Goal: Task Accomplishment & Management: Use online tool/utility

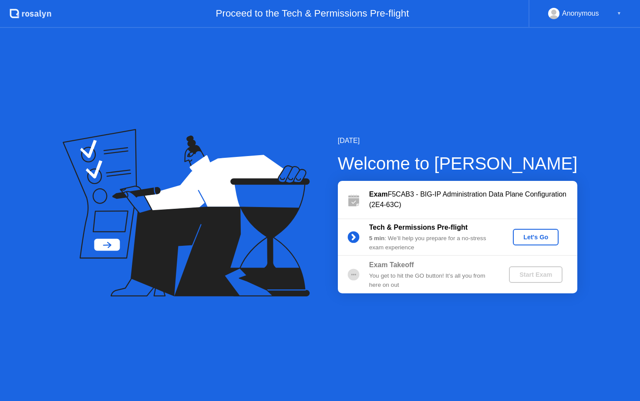
click at [541, 237] on div "Let's Go" at bounding box center [536, 237] width 39 height 7
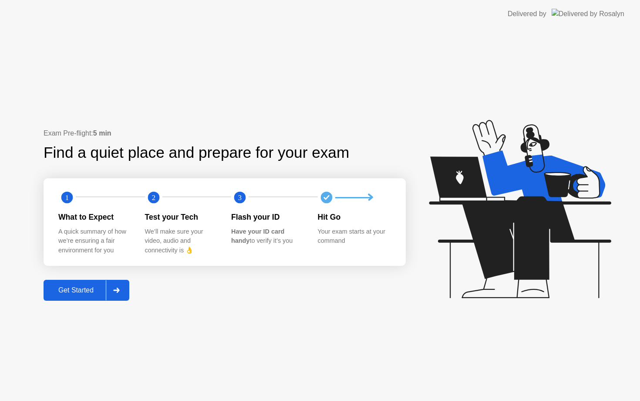
click at [79, 293] on div "Get Started" at bounding box center [76, 290] width 60 height 8
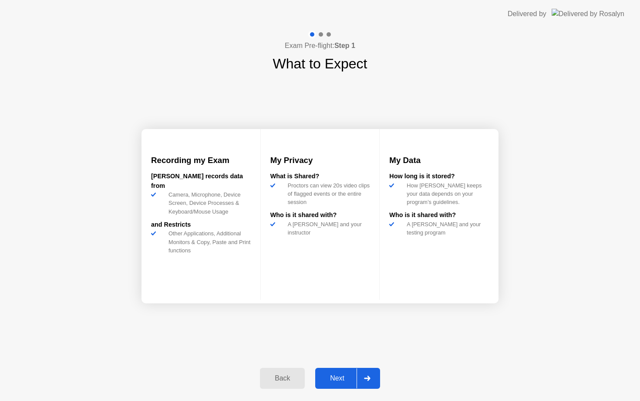
click at [330, 374] on div "Next" at bounding box center [337, 378] width 39 height 8
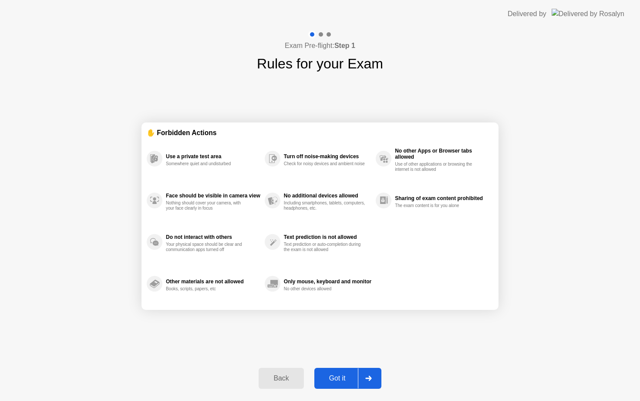
click at [330, 374] on div "Got it" at bounding box center [337, 378] width 41 height 8
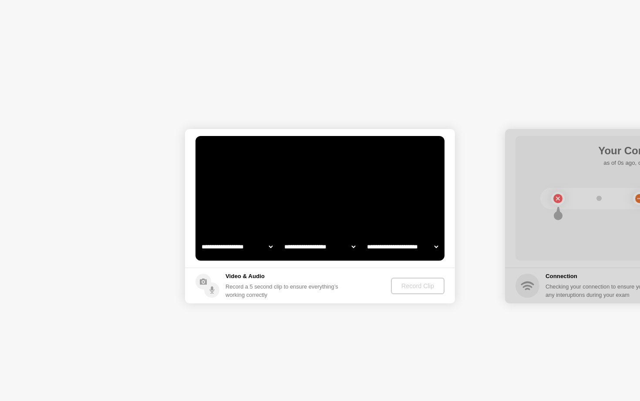
select select "**********"
select select "*******"
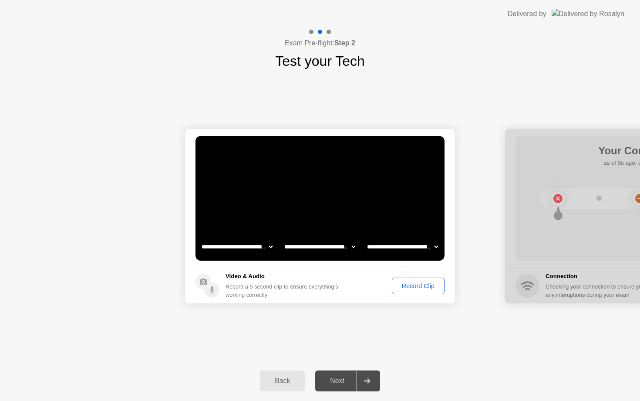
click at [411, 288] on div "Record Clip" at bounding box center [418, 285] width 47 height 7
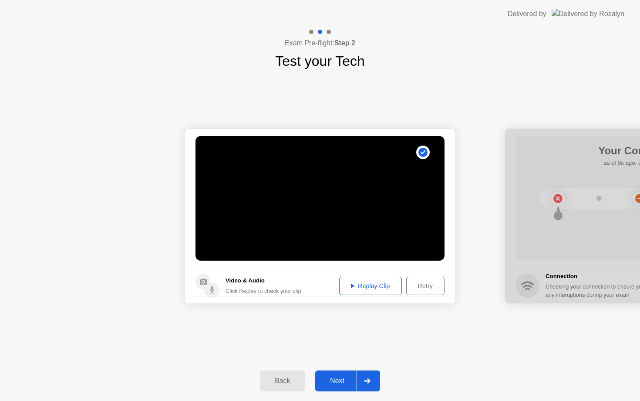
click at [333, 383] on div "Next" at bounding box center [337, 381] width 39 height 8
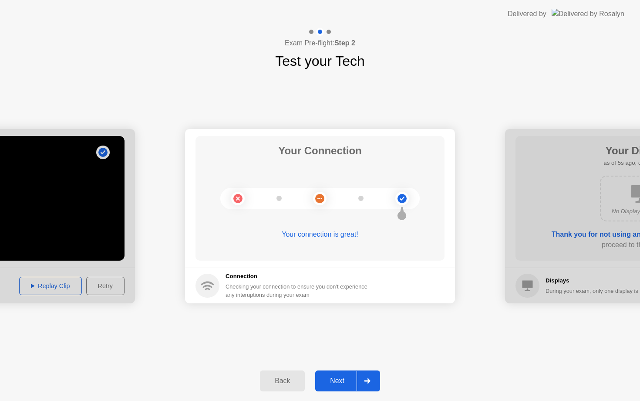
click at [335, 379] on div "Next" at bounding box center [337, 381] width 39 height 8
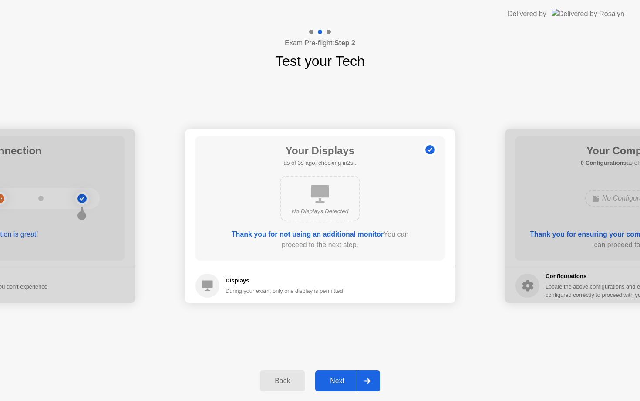
click at [335, 379] on div "Next" at bounding box center [337, 381] width 39 height 8
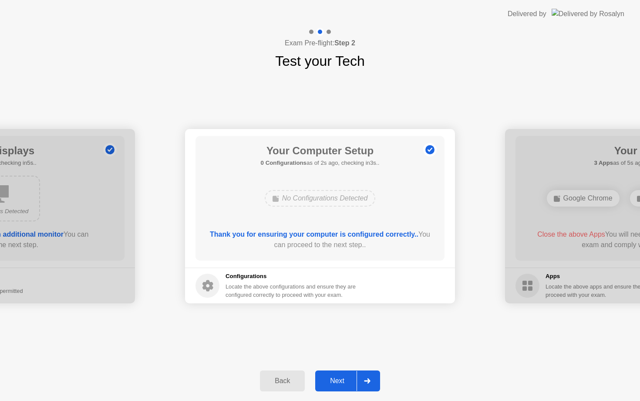
click at [335, 379] on div "Next" at bounding box center [337, 381] width 39 height 8
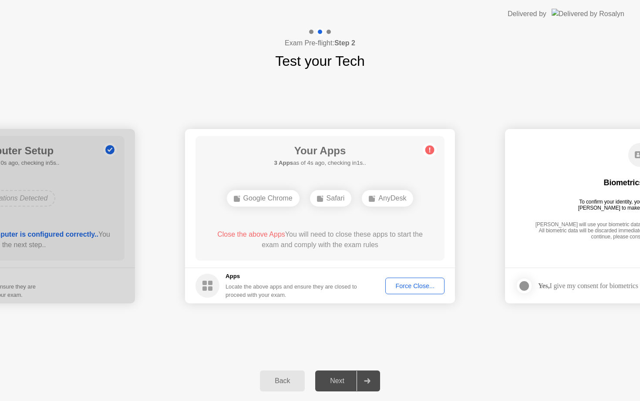
click at [410, 284] on div "Force Close..." at bounding box center [415, 285] width 53 height 7
click at [418, 287] on div "Force Close..." at bounding box center [415, 285] width 53 height 7
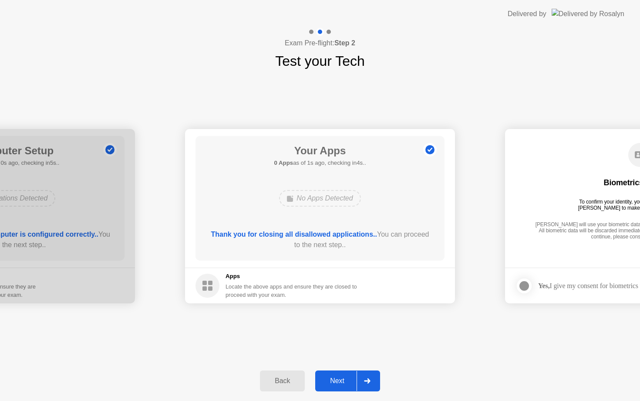
click at [335, 381] on div "Next" at bounding box center [337, 381] width 39 height 8
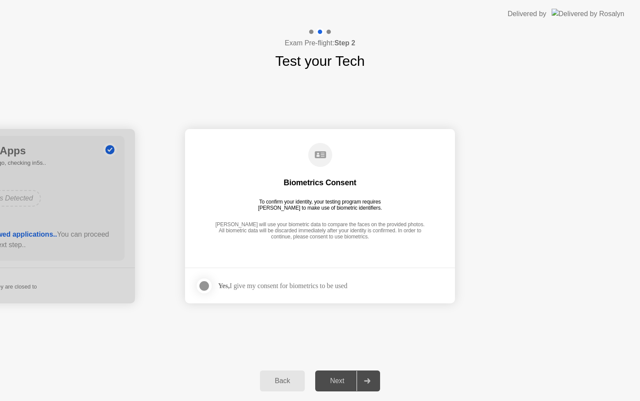
click at [208, 282] on div at bounding box center [204, 286] width 10 height 10
click at [342, 380] on div "Next" at bounding box center [337, 381] width 39 height 8
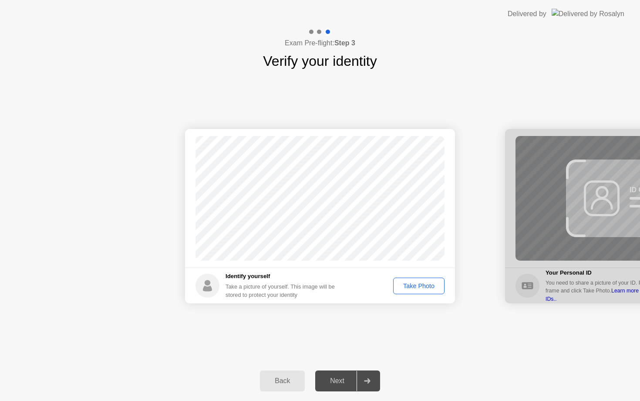
click at [417, 287] on div "Take Photo" at bounding box center [418, 285] width 45 height 7
click at [342, 386] on button "Next" at bounding box center [347, 380] width 65 height 21
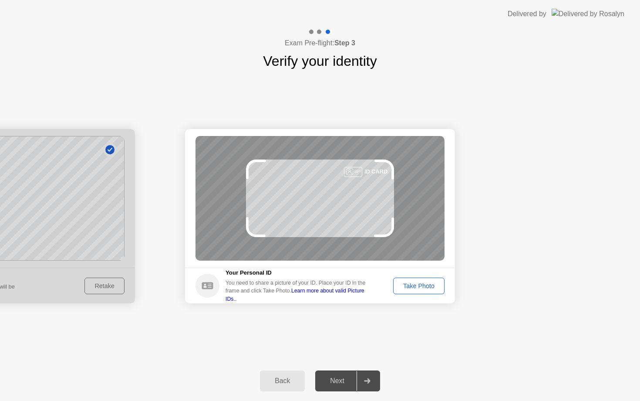
click at [427, 289] on div "Take Photo" at bounding box center [418, 285] width 45 height 7
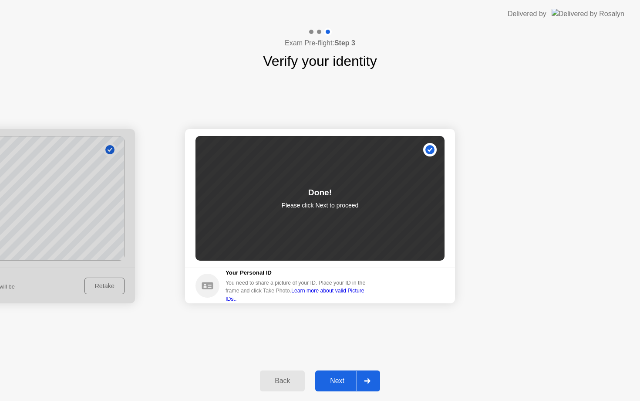
click at [337, 378] on div "Next" at bounding box center [337, 381] width 39 height 8
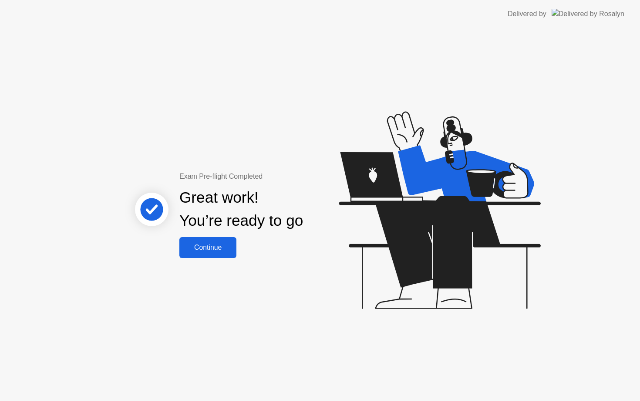
click at [221, 250] on div "Continue" at bounding box center [208, 248] width 52 height 8
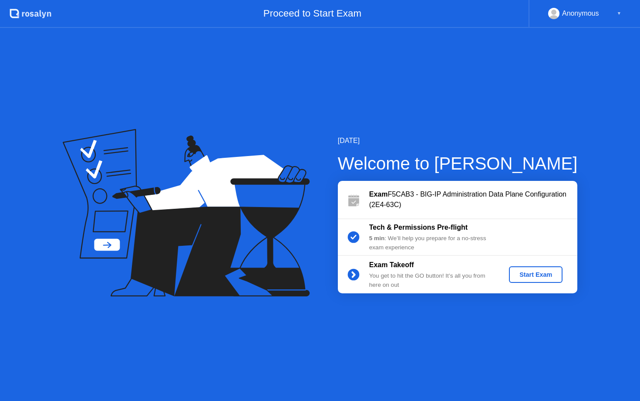
click at [539, 274] on div "Start Exam" at bounding box center [536, 274] width 47 height 7
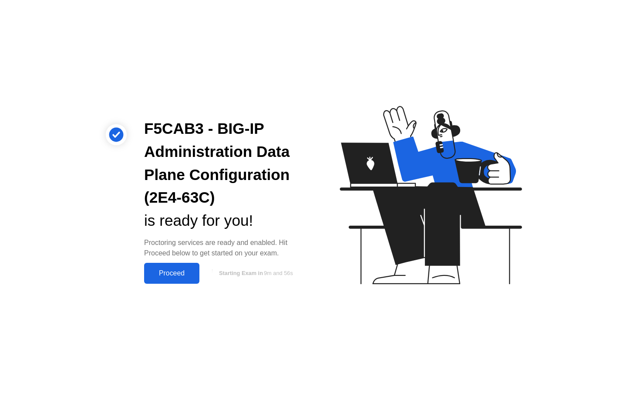
click at [171, 272] on div "Proceed" at bounding box center [172, 273] width 50 height 8
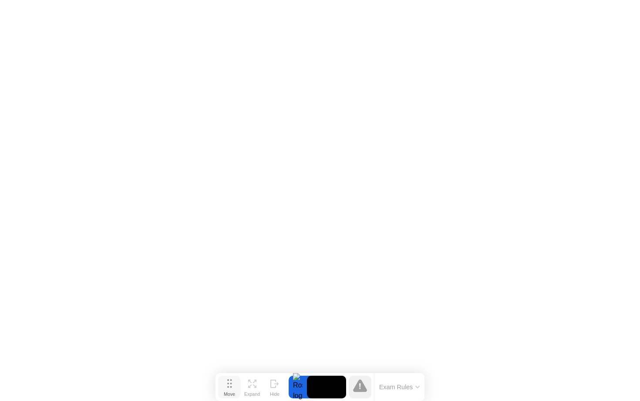
drag, startPoint x: 230, startPoint y: 383, endPoint x: 526, endPoint y: 392, distance: 296.4
click at [425, 392] on div "Move Expand Hide Exam Rules" at bounding box center [320, 387] width 209 height 28
click div "End Proctoring Session"
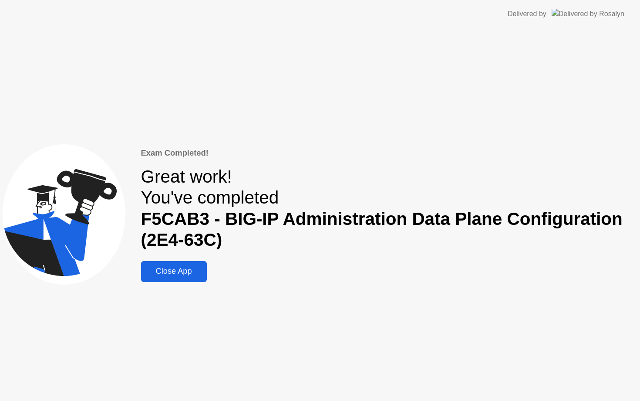
click at [167, 271] on div "Close App" at bounding box center [174, 271] width 61 height 9
